Goal: Browse casually

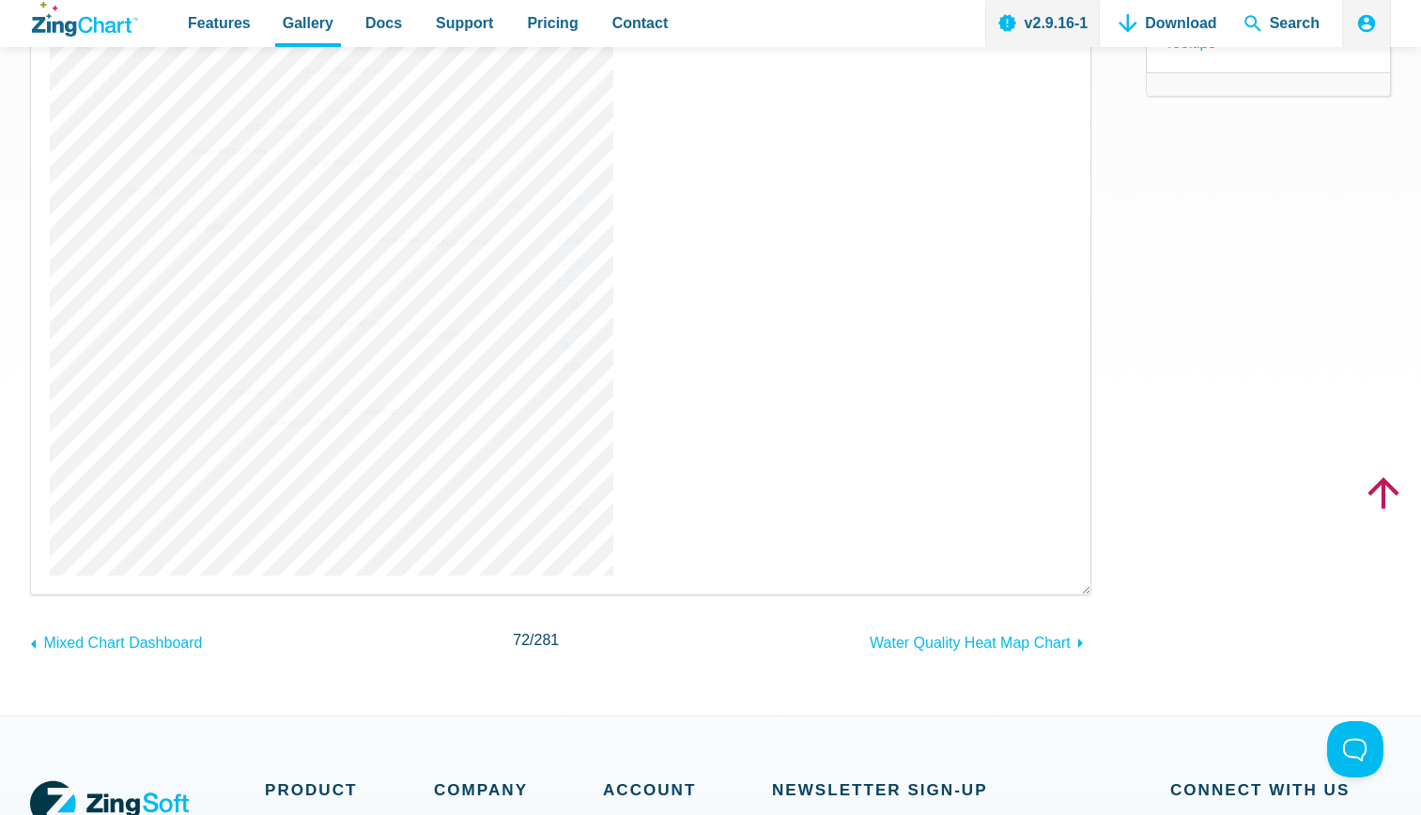
scroll to position [447, 0]
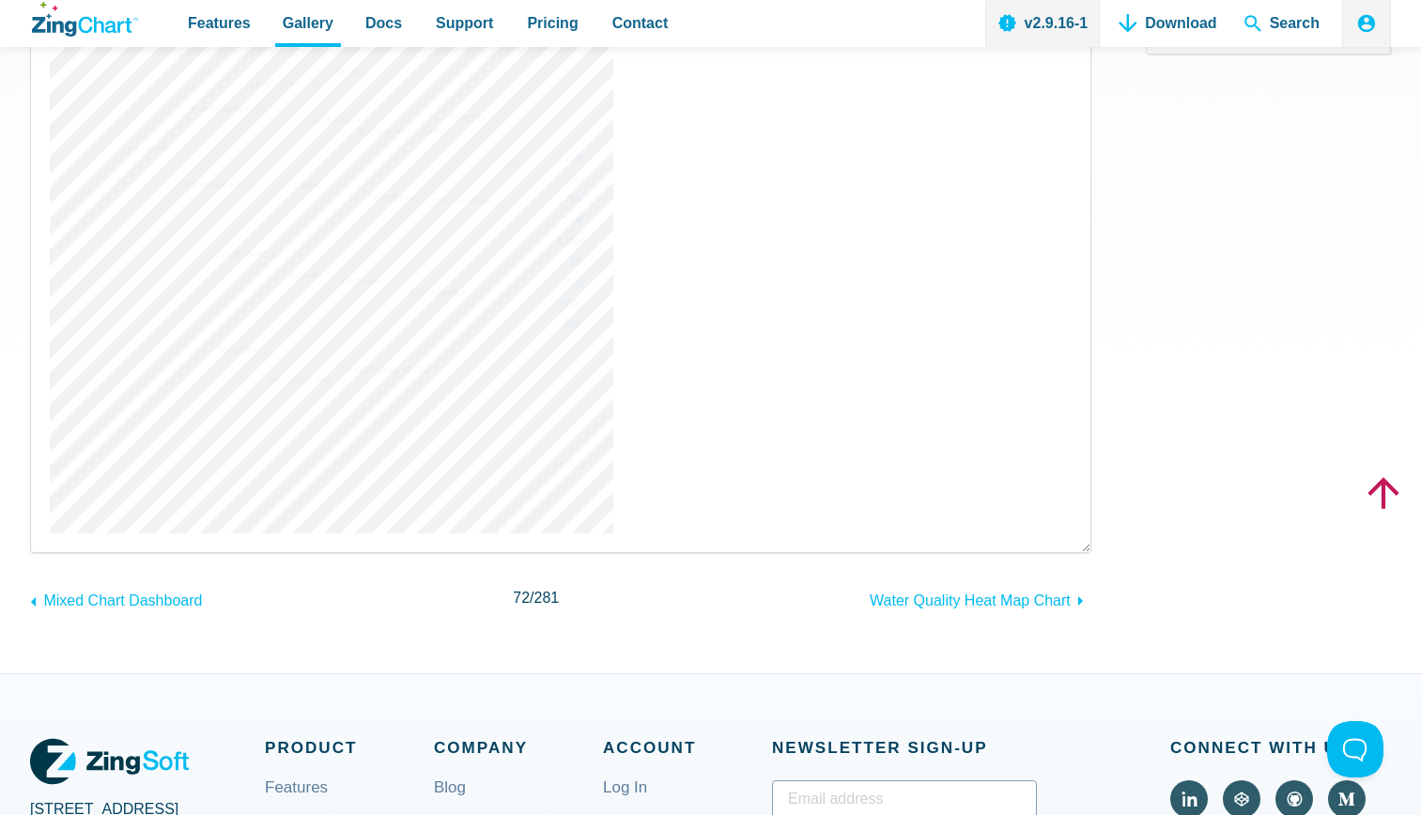
click at [227, 315] on img "App Content" at bounding box center [331, 251] width 563 height 563
click at [223, 352] on img "App Content" at bounding box center [331, 251] width 563 height 563
click at [330, 323] on img "App Content" at bounding box center [331, 251] width 563 height 563
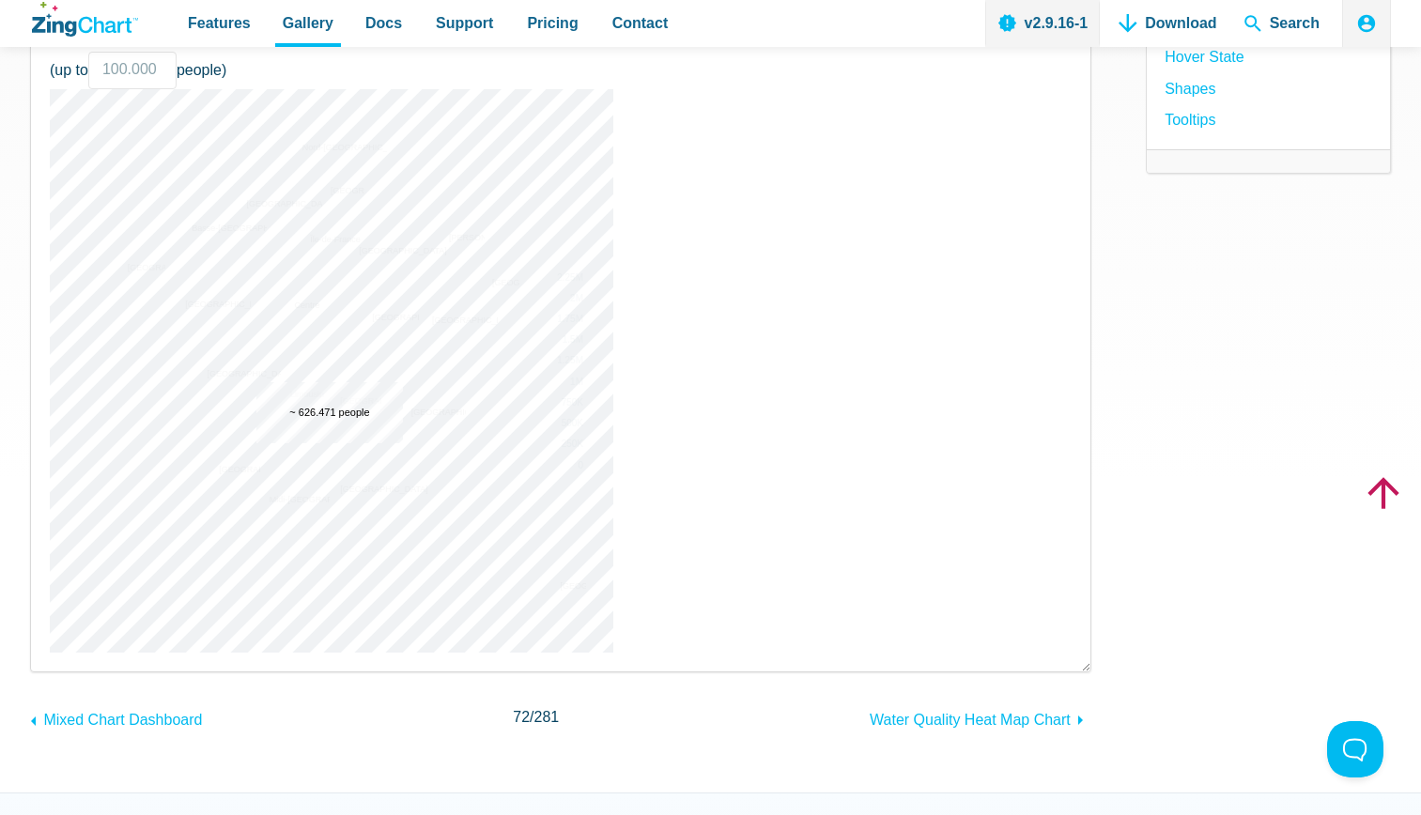
scroll to position [318, 0]
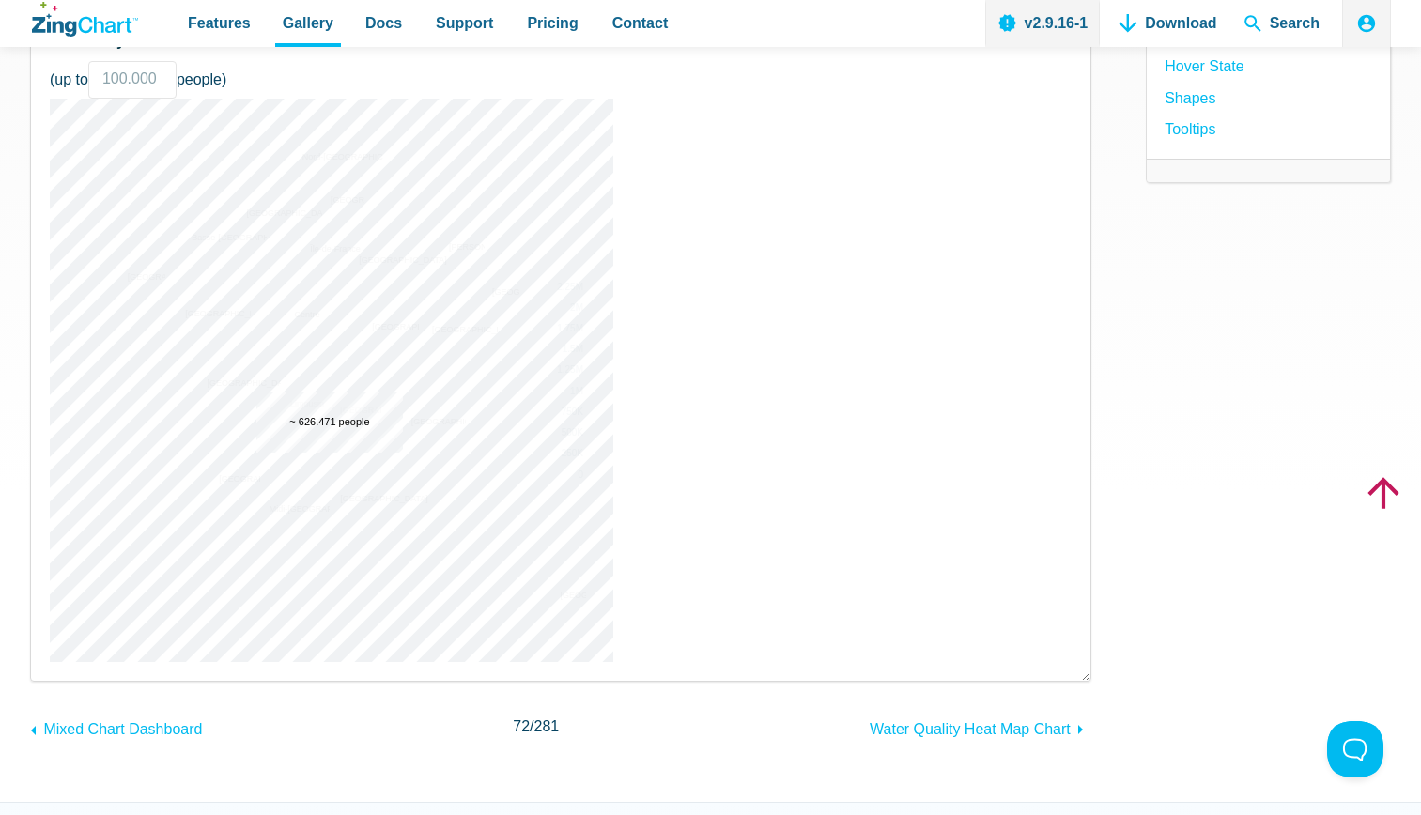
click at [333, 232] on img "App Content" at bounding box center [331, 380] width 563 height 563
click at [331, 238] on img "App Content" at bounding box center [331, 380] width 563 height 563
click at [331, 241] on img "App Content" at bounding box center [331, 380] width 563 height 563
click at [317, 254] on img "App Content" at bounding box center [331, 380] width 563 height 563
click at [331, 242] on img "App Content" at bounding box center [331, 380] width 563 height 563
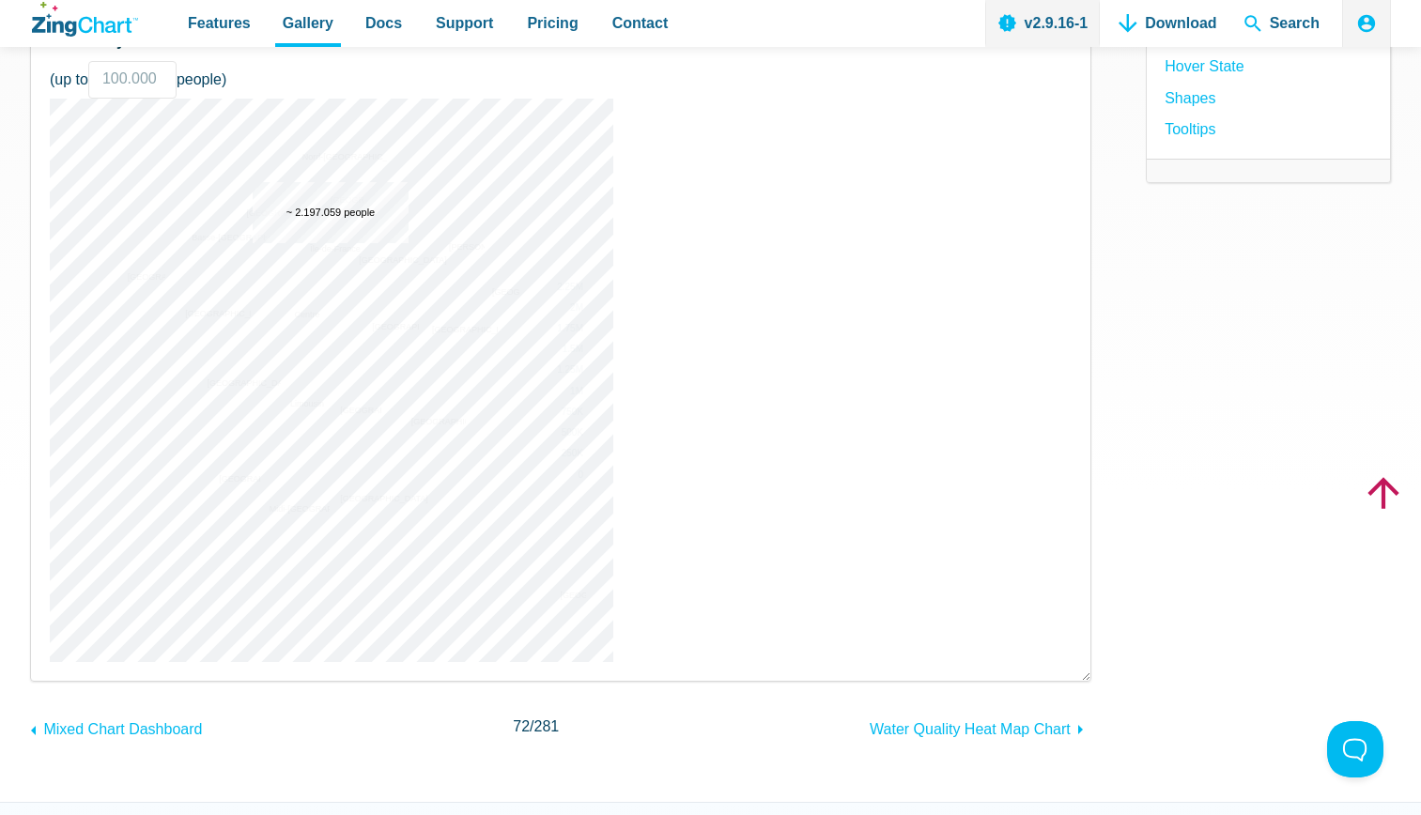
click at [334, 248] on img "App Content" at bounding box center [331, 380] width 563 height 563
click at [331, 248] on img "App Content" at bounding box center [331, 380] width 563 height 563
click at [331, 259] on img "App Content" at bounding box center [331, 380] width 563 height 563
click at [337, 248] on img "App Content" at bounding box center [331, 380] width 563 height 563
click at [336, 248] on img "App Content" at bounding box center [331, 380] width 563 height 563
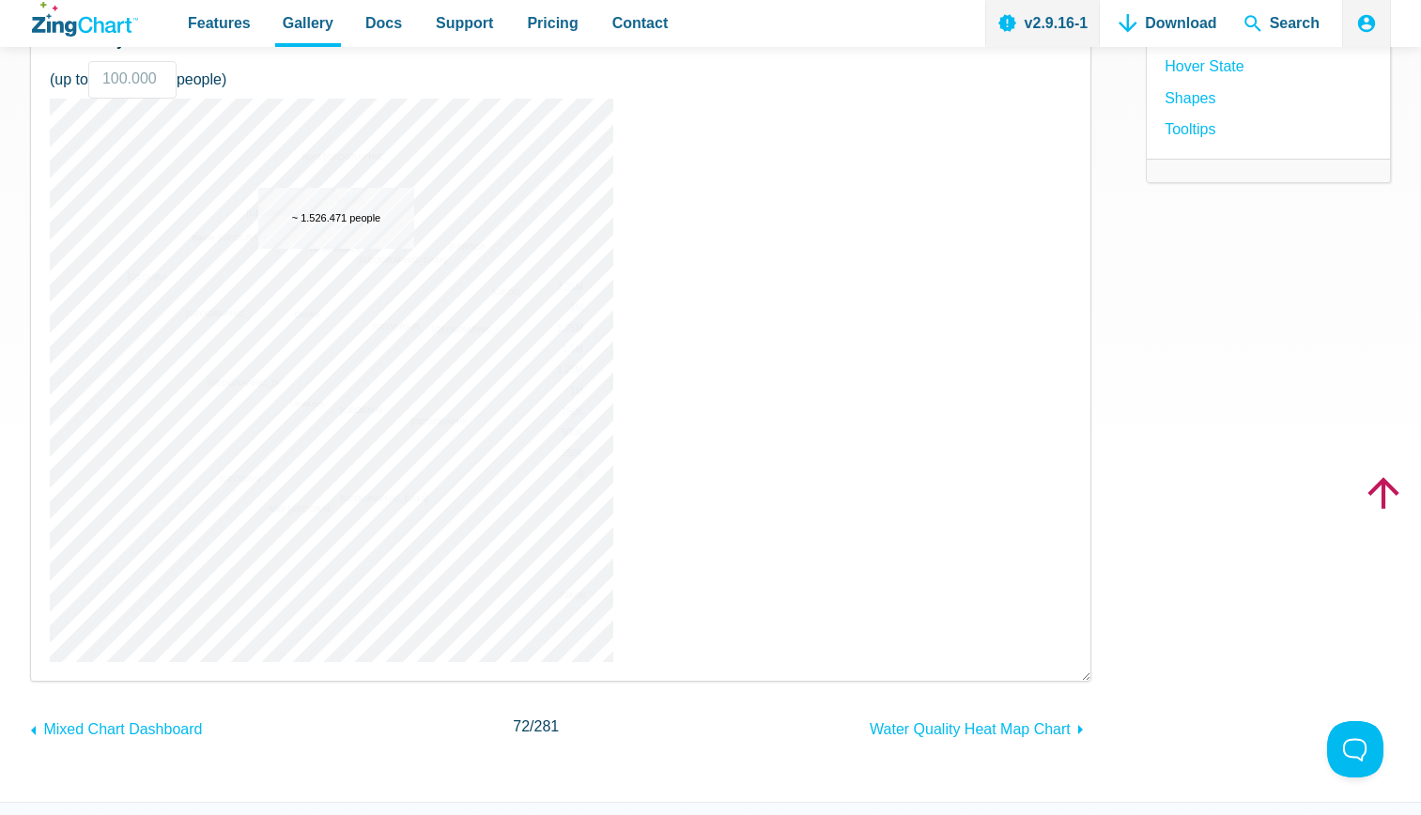
click at [327, 248] on img "App Content" at bounding box center [331, 380] width 563 height 563
click at [316, 248] on img "App Content" at bounding box center [331, 380] width 563 height 563
click at [318, 269] on img "App Content" at bounding box center [331, 380] width 563 height 563
click at [331, 248] on img "App Content" at bounding box center [331, 380] width 563 height 563
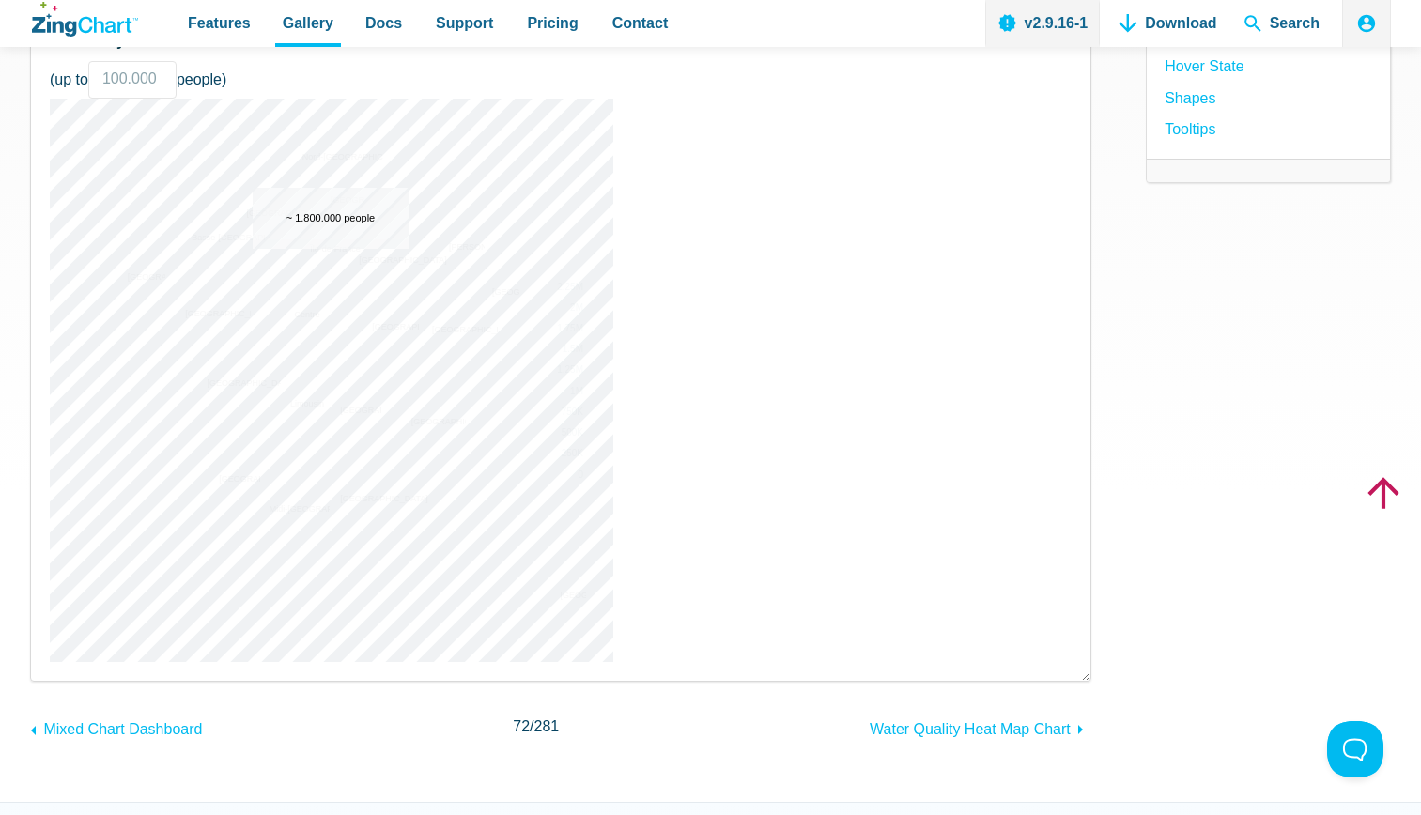
click at [332, 248] on img "App Content" at bounding box center [331, 380] width 563 height 563
click at [335, 279] on img "App Content" at bounding box center [331, 380] width 563 height 563
click at [332, 248] on img "App Content" at bounding box center [331, 380] width 563 height 563
click at [315, 248] on img "App Content" at bounding box center [331, 380] width 563 height 563
click at [332, 248] on img "App Content" at bounding box center [331, 380] width 563 height 563
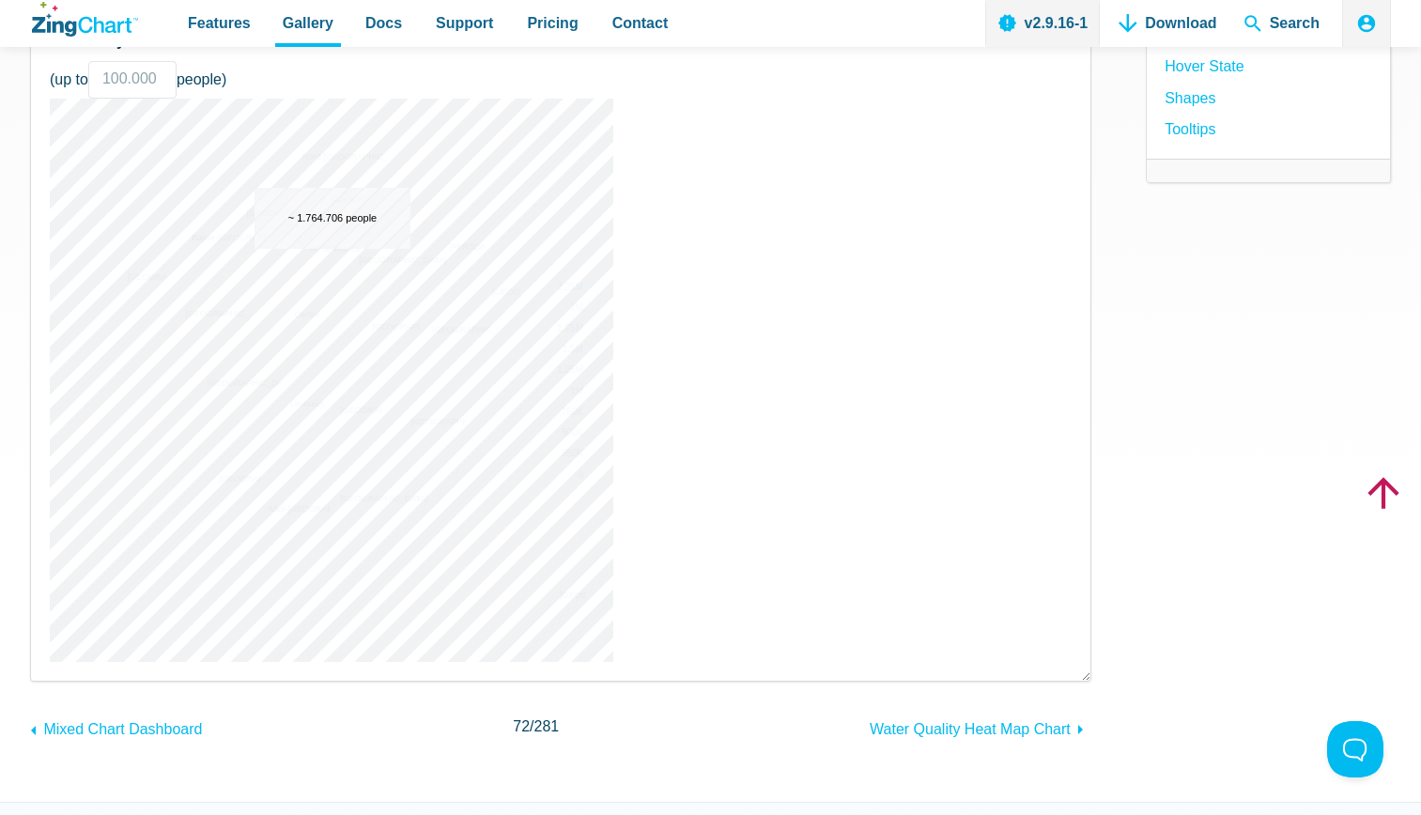
click at [334, 248] on img "App Content" at bounding box center [331, 380] width 563 height 563
click at [331, 248] on img "App Content" at bounding box center [331, 380] width 563 height 563
click at [332, 261] on img "App Content" at bounding box center [331, 380] width 563 height 563
click at [331, 279] on img "App Content" at bounding box center [331, 380] width 563 height 563
click at [331, 248] on img "App Content" at bounding box center [331, 380] width 563 height 563
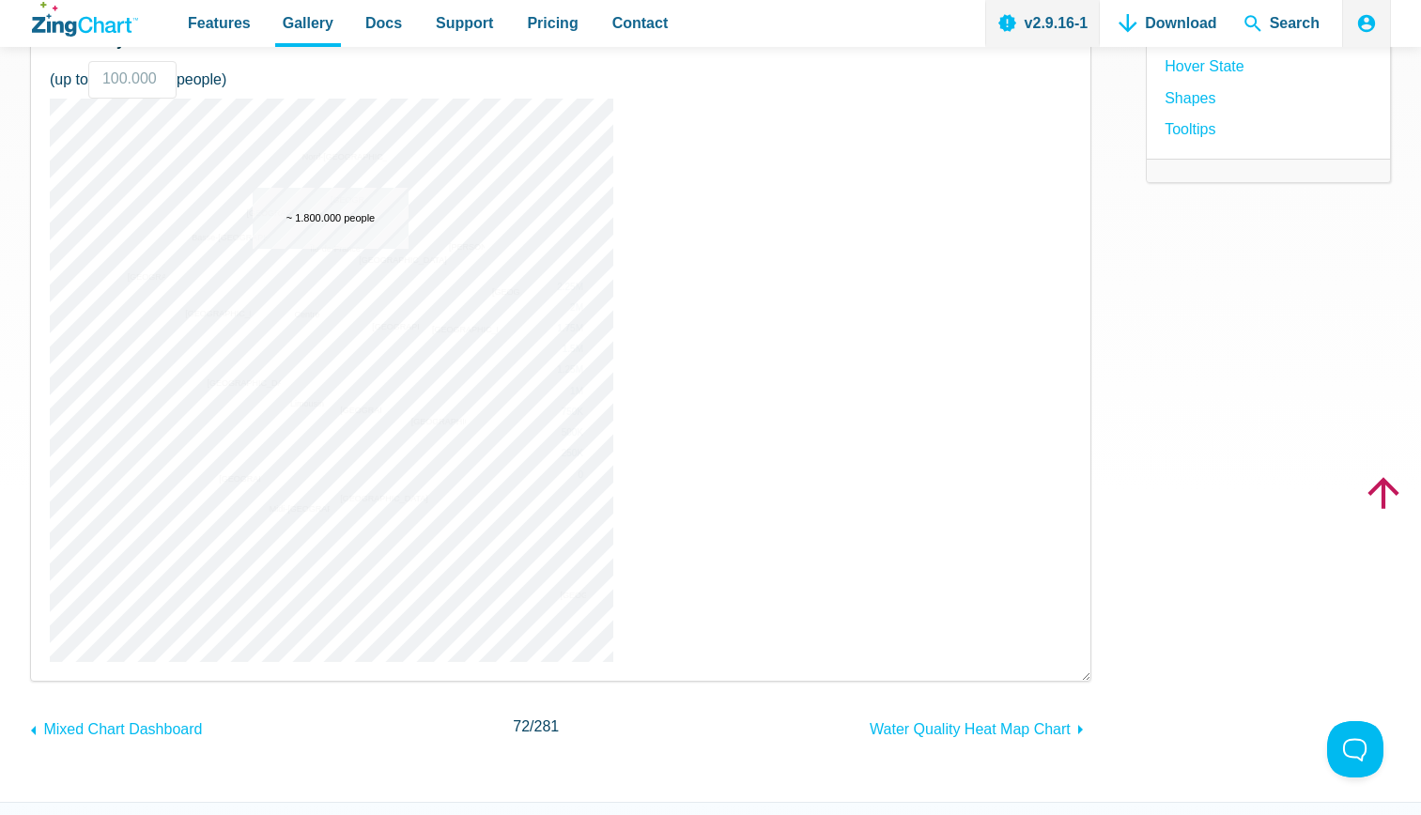
click at [331, 248] on img "App Content" at bounding box center [331, 380] width 563 height 563
click at [316, 248] on img "App Content" at bounding box center [331, 380] width 563 height 563
click at [335, 248] on img "App Content" at bounding box center [331, 380] width 563 height 563
click at [336, 248] on img "App Content" at bounding box center [331, 380] width 563 height 563
click at [331, 242] on img "App Content" at bounding box center [331, 380] width 563 height 563
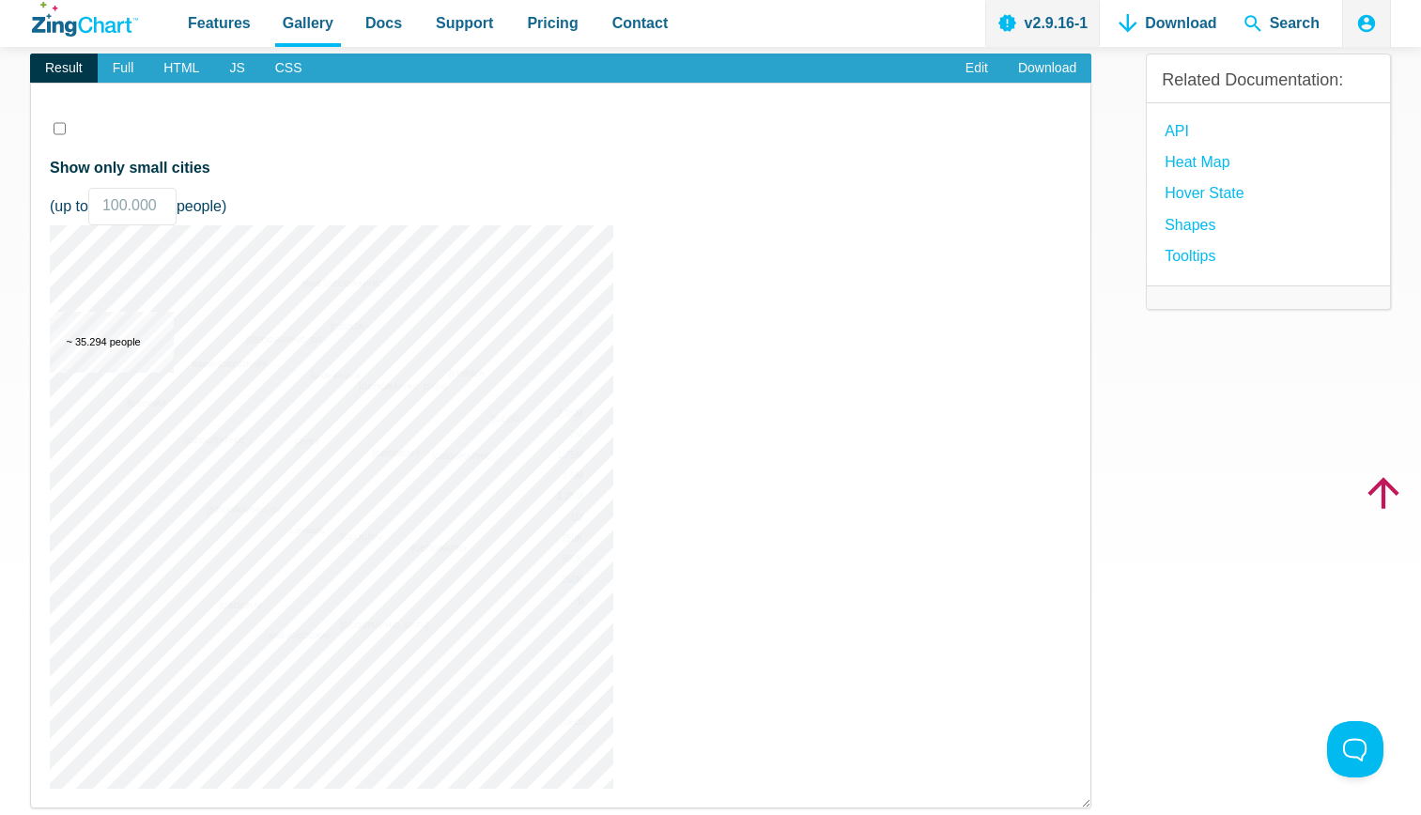
scroll to position [87, 0]
